Goal: Task Accomplishment & Management: Use online tool/utility

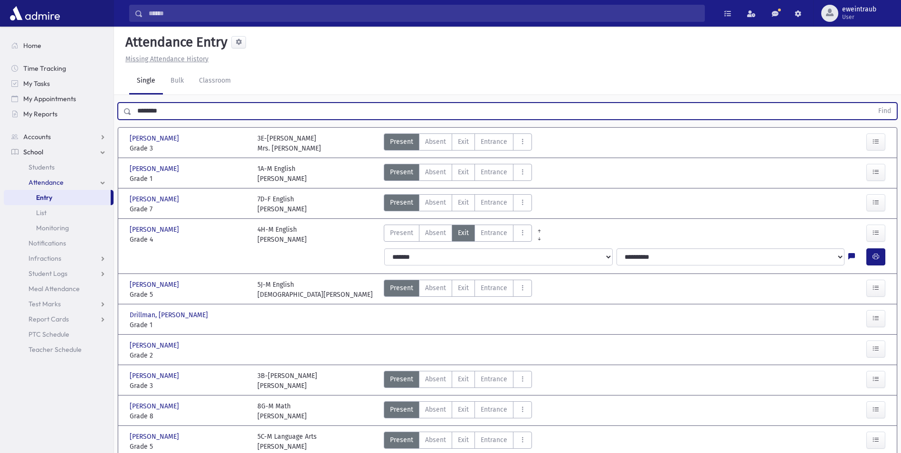
scroll to position [38, 0]
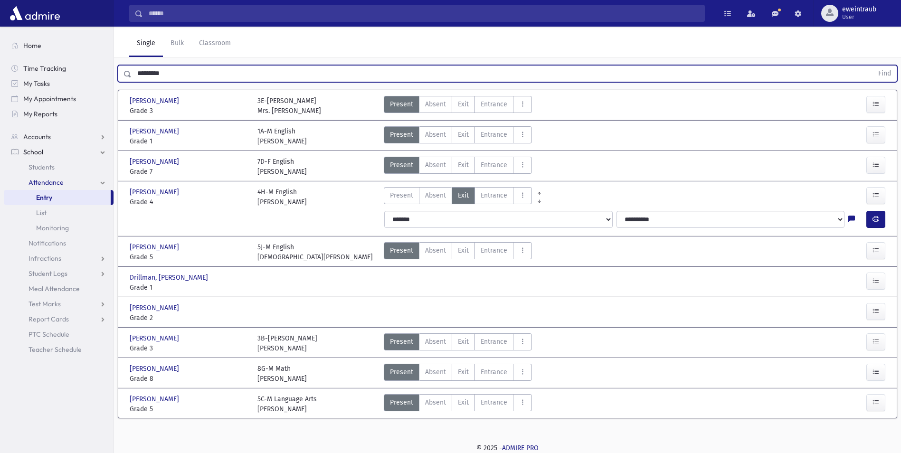
type input "*********"
click at [872, 66] on button "Find" at bounding box center [884, 74] width 24 height 16
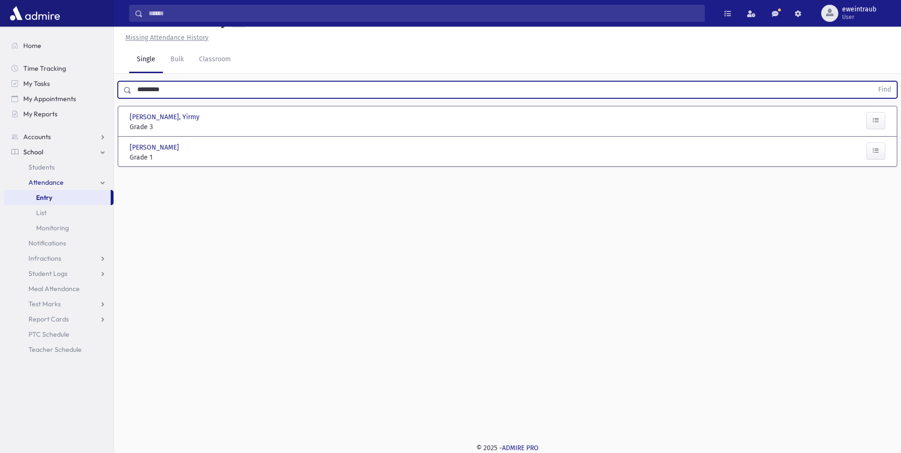
click at [229, 125] on span "Grade 3" at bounding box center [189, 127] width 118 height 10
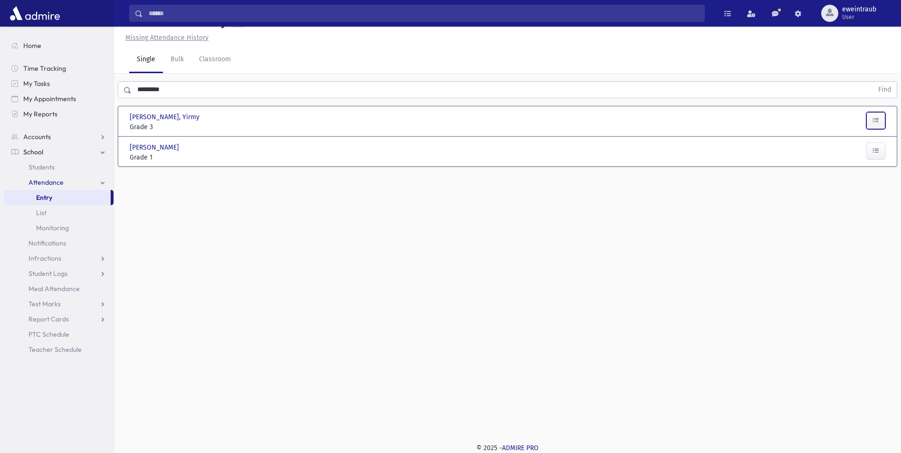
click at [876, 122] on icon "button" at bounding box center [875, 120] width 7 height 8
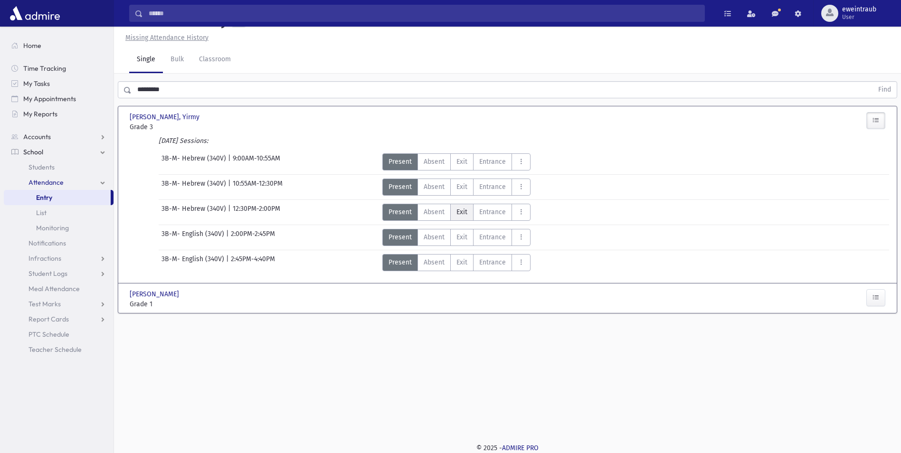
click at [458, 209] on span "Exit" at bounding box center [461, 212] width 11 height 10
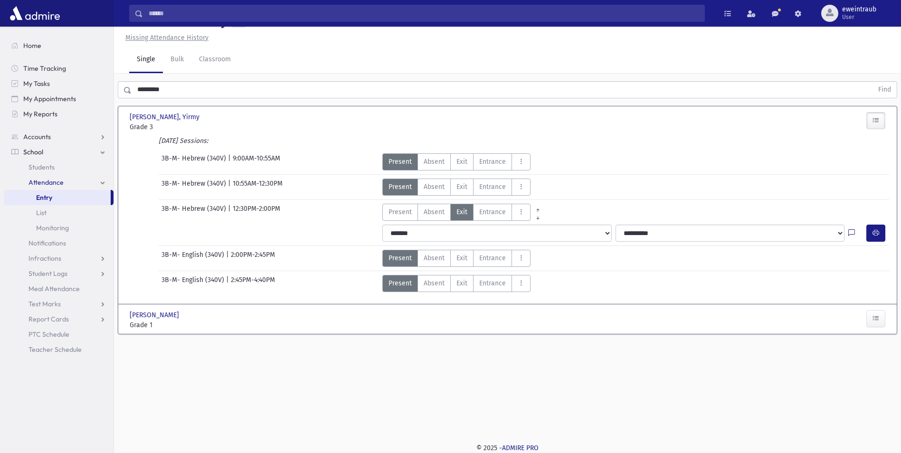
click at [852, 230] on icon at bounding box center [851, 233] width 7 height 8
click at [828, 269] on textarea "Note" at bounding box center [832, 278] width 111 height 37
type textarea "**********"
drag, startPoint x: 881, startPoint y: 315, endPoint x: 888, endPoint y: 263, distance: 52.7
click at [880, 314] on button "Save" at bounding box center [874, 312] width 27 height 17
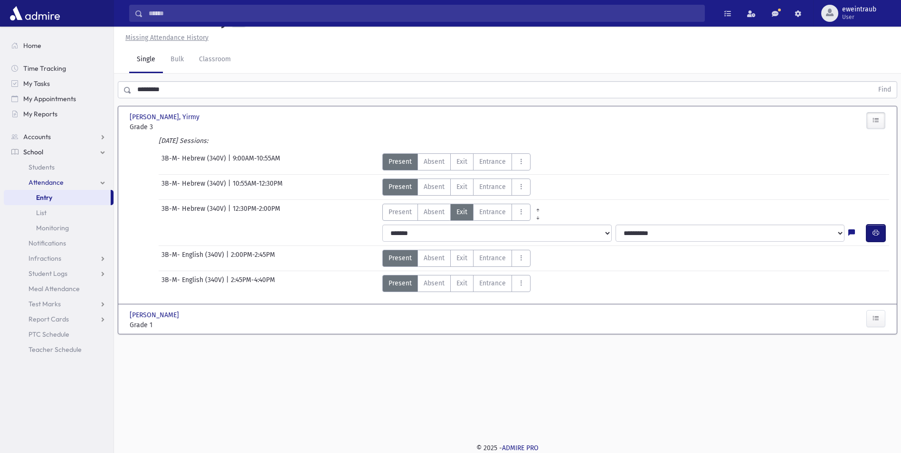
click at [877, 235] on icon "button" at bounding box center [875, 233] width 7 height 8
